Goal: Transaction & Acquisition: Purchase product/service

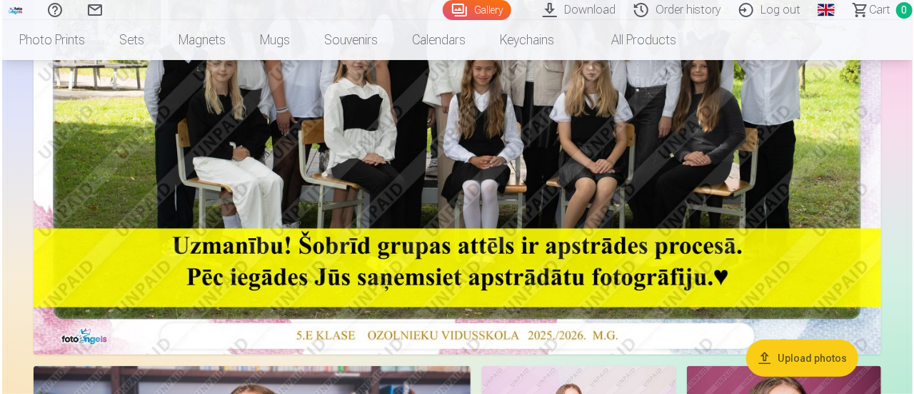
scroll to position [429, 0]
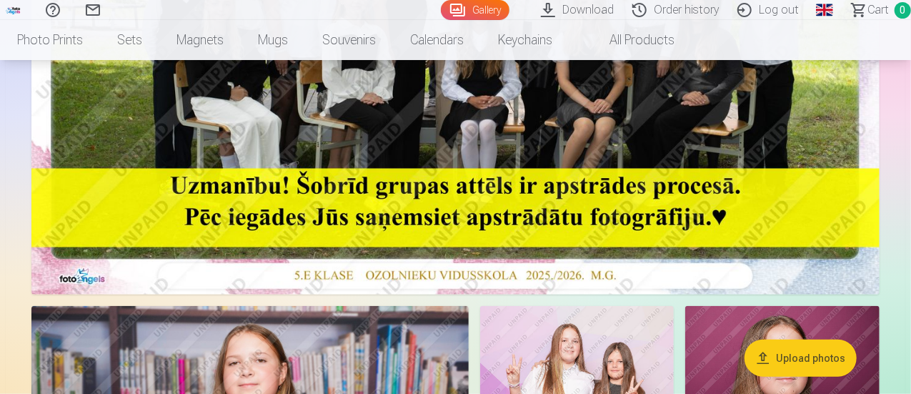
click at [416, 173] on img at bounding box center [455, 12] width 848 height 566
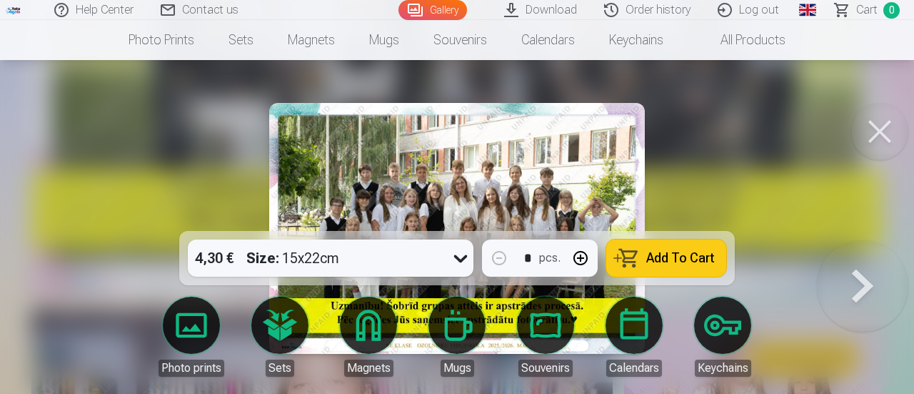
click at [669, 255] on span "Add To Cart" at bounding box center [680, 257] width 69 height 13
click at [862, 13] on span "Сart" at bounding box center [866, 9] width 21 height 17
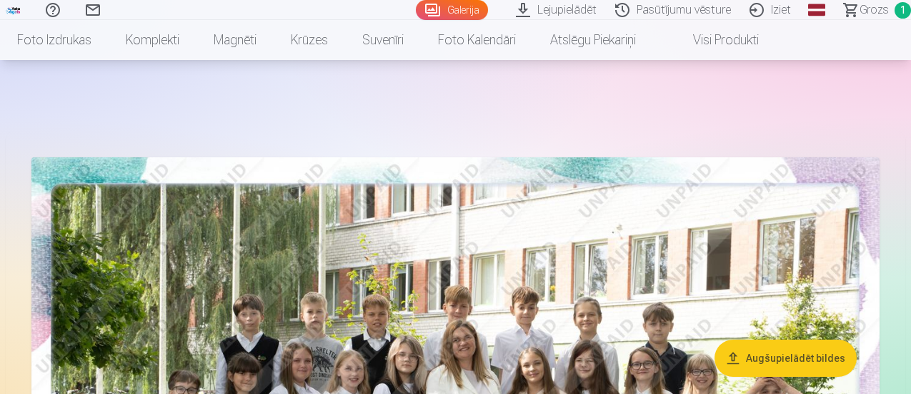
scroll to position [1357, 0]
